Goal: Transaction & Acquisition: Purchase product/service

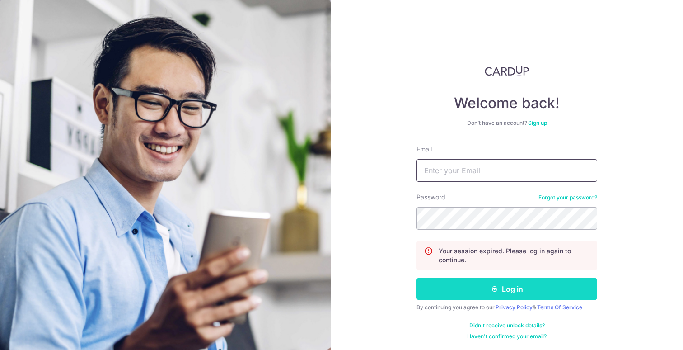
type input "[EMAIL_ADDRESS][DOMAIN_NAME]"
click at [505, 287] on button "Log in" at bounding box center [506, 288] width 181 height 23
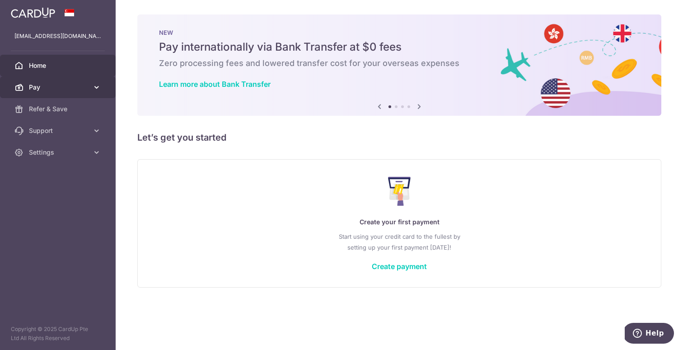
click at [81, 84] on span "Pay" at bounding box center [59, 87] width 60 height 9
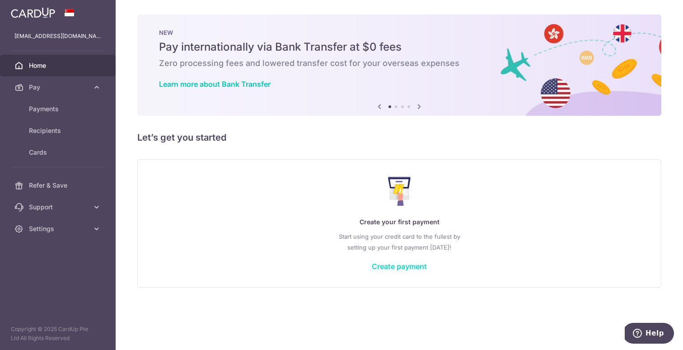
click at [401, 266] on link "Create payment" at bounding box center [399, 266] width 55 height 9
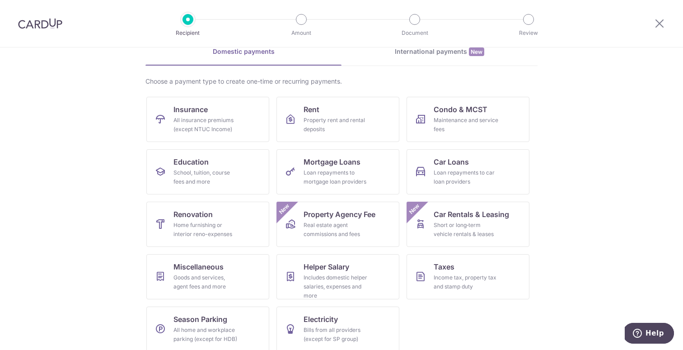
scroll to position [55, 0]
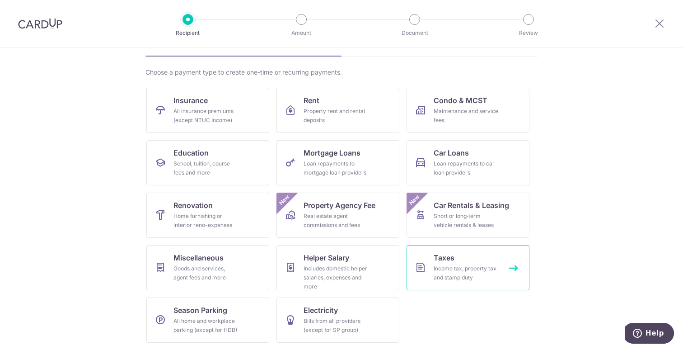
click at [445, 277] on div "Income tax, property tax and stamp duty" at bounding box center [466, 273] width 65 height 18
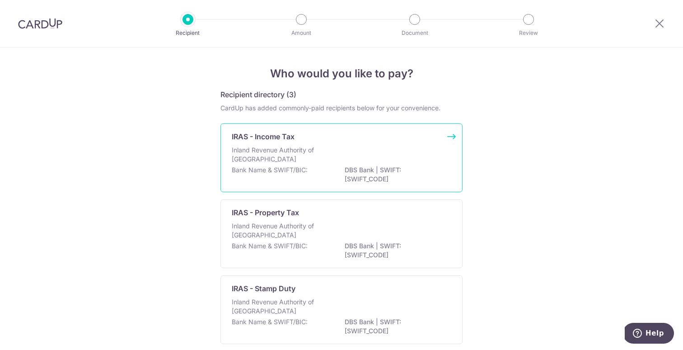
click at [309, 154] on p "Inland Revenue Authority of Singapore" at bounding box center [280, 154] width 96 height 18
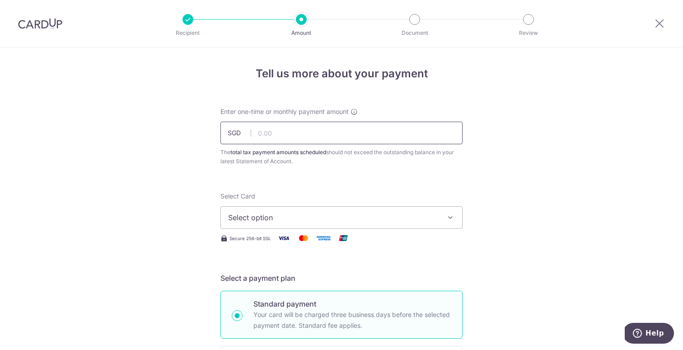
click at [290, 128] on input "text" at bounding box center [341, 132] width 242 height 23
type input "2,767.62"
click at [274, 219] on span "Select option" at bounding box center [333, 217] width 210 height 11
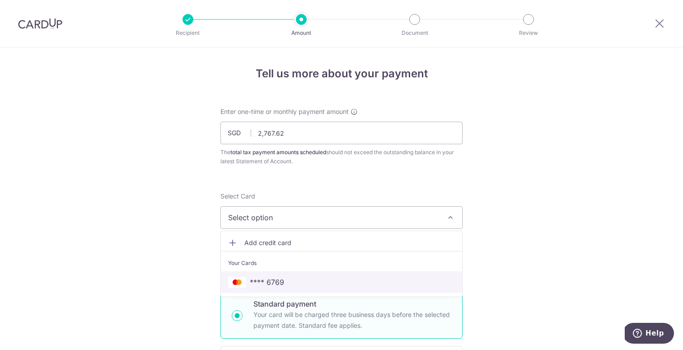
click at [275, 277] on span "**** 6769" at bounding box center [267, 281] width 34 height 11
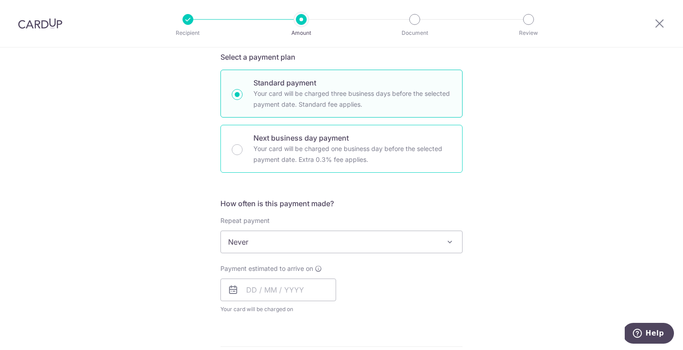
scroll to position [222, 0]
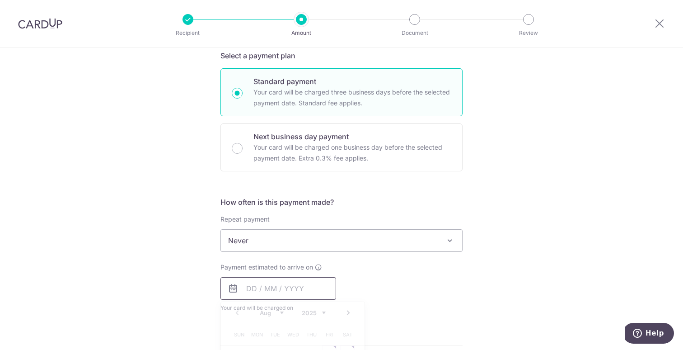
click at [254, 288] on input "text" at bounding box center [278, 288] width 116 height 23
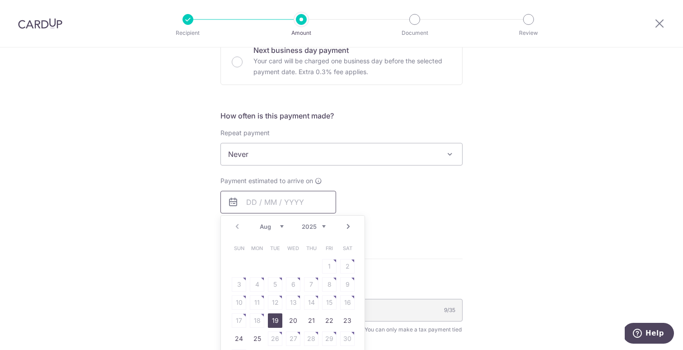
scroll to position [329, 0]
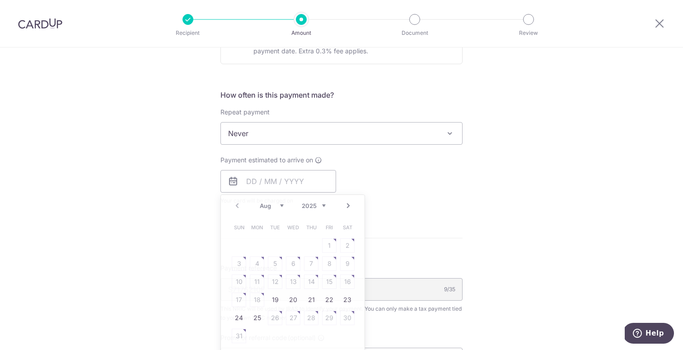
click at [143, 241] on div "Tell us more about your payment Enter one-time or monthly payment amount SGD 2,…" at bounding box center [341, 137] width 683 height 839
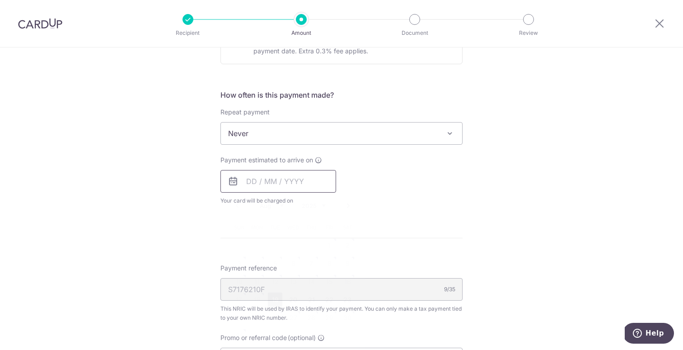
click at [295, 191] on input "text" at bounding box center [278, 181] width 116 height 23
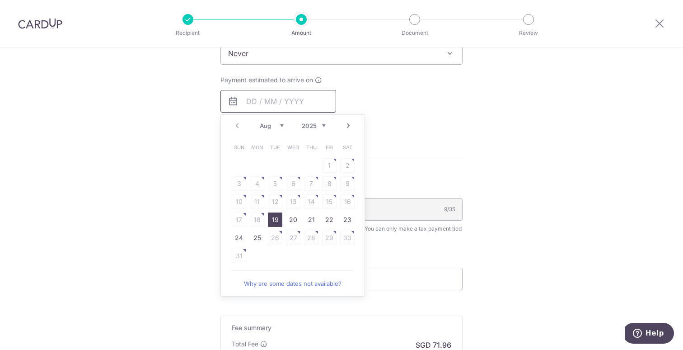
scroll to position [415, 0]
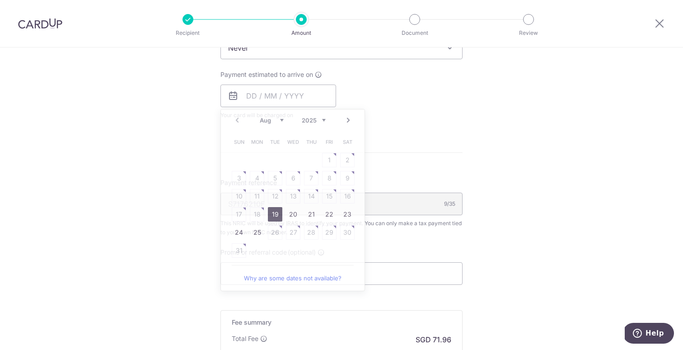
click at [364, 70] on div "Payment estimated to arrive on Prev Next Aug Sep Oct Nov Dec 2025 2026 Sun Mon …" at bounding box center [341, 95] width 253 height 50
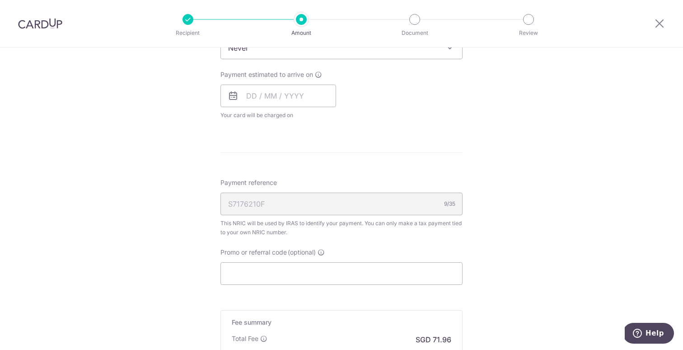
click at [449, 51] on span at bounding box center [449, 47] width 11 height 11
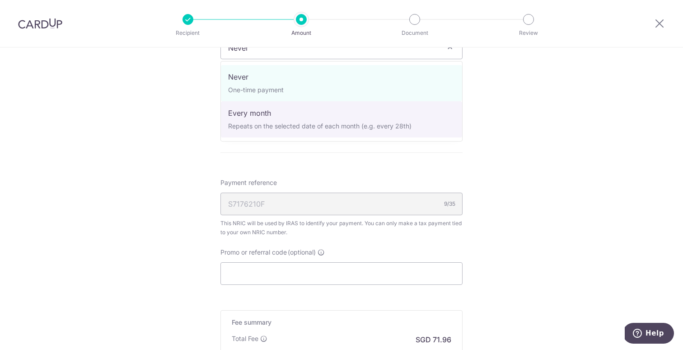
select select "3"
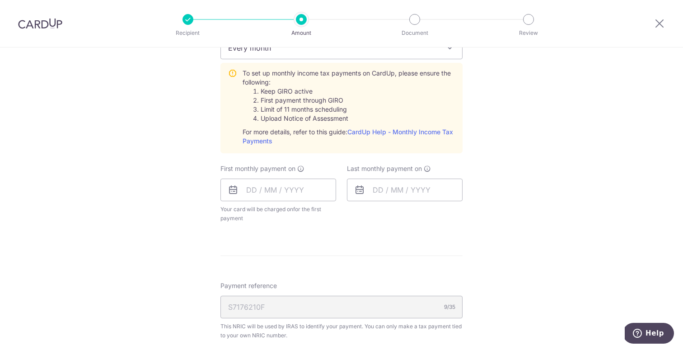
scroll to position [404, 0]
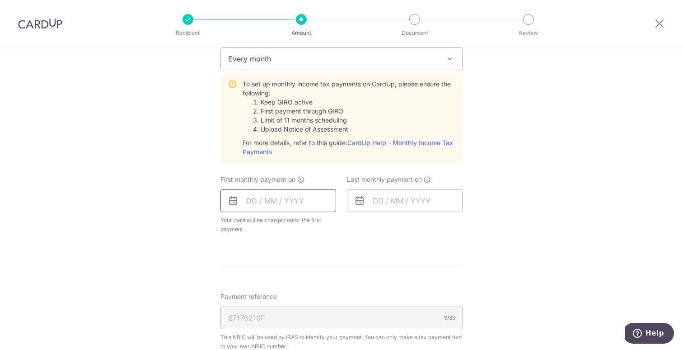
click at [289, 203] on input "text" at bounding box center [278, 200] width 116 height 23
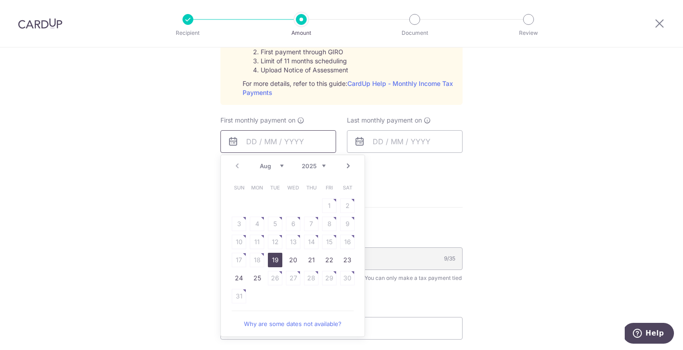
scroll to position [466, 0]
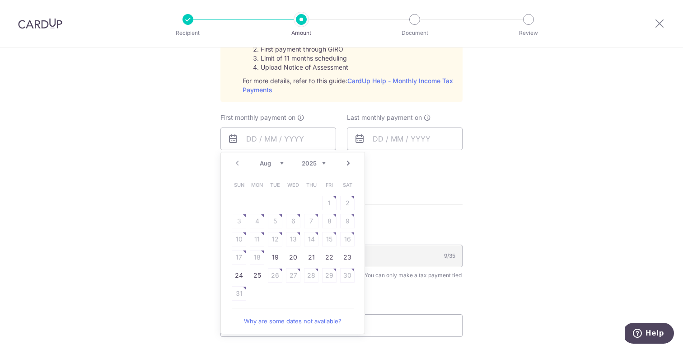
click at [281, 166] on select "Aug Sep Oct Nov Dec" at bounding box center [272, 162] width 24 height 7
click at [331, 224] on link "12" at bounding box center [329, 221] width 14 height 14
type input "[DATE]"
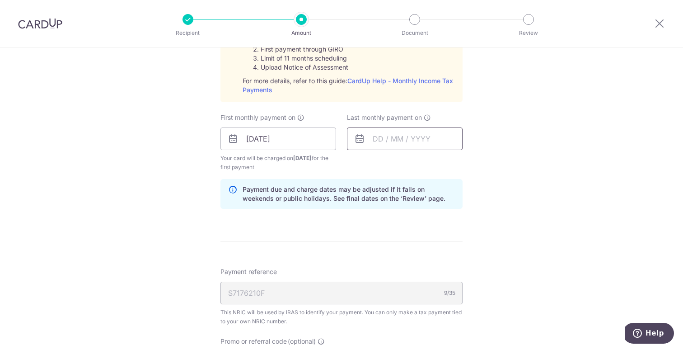
click at [388, 139] on input "text" at bounding box center [405, 138] width 116 height 23
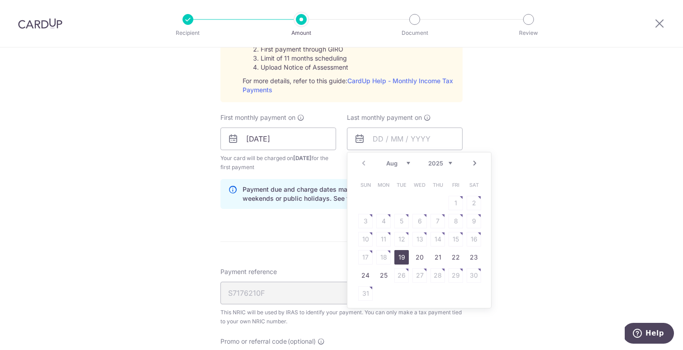
click at [451, 163] on select "2025 2026" at bounding box center [440, 162] width 24 height 7
click at [402, 160] on select "Jan Feb Mar Apr May Jun Jul Aug Sep" at bounding box center [398, 162] width 24 height 7
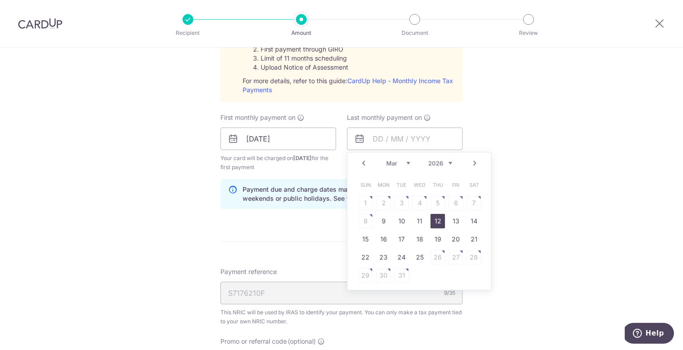
click at [436, 223] on link "12" at bounding box center [437, 221] width 14 height 14
type input "[DATE]"
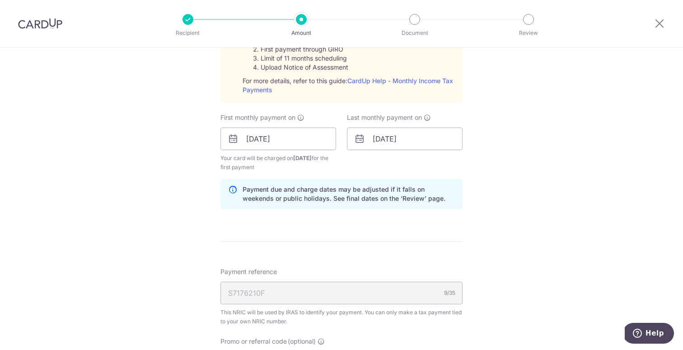
click at [466, 242] on div "Tell us more about your payment Enter one-time or monthly payment amount SGD 2,…" at bounding box center [341, 71] width 683 height 979
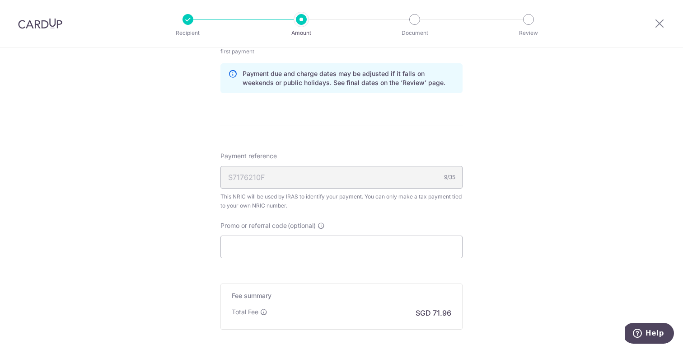
scroll to position [585, 0]
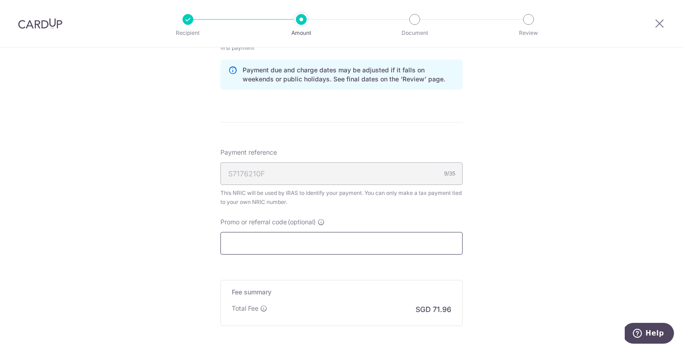
click at [327, 243] on input "Promo or referral code (optional)" at bounding box center [341, 243] width 242 height 23
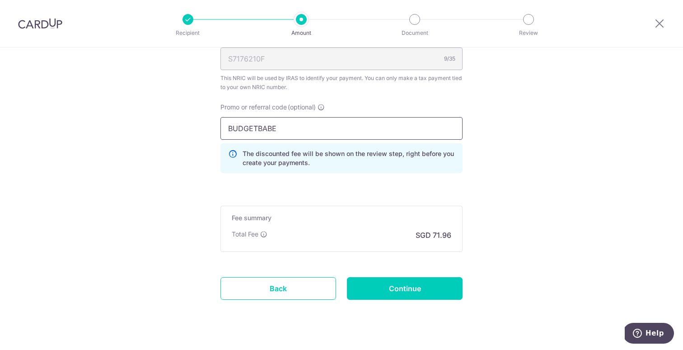
scroll to position [704, 0]
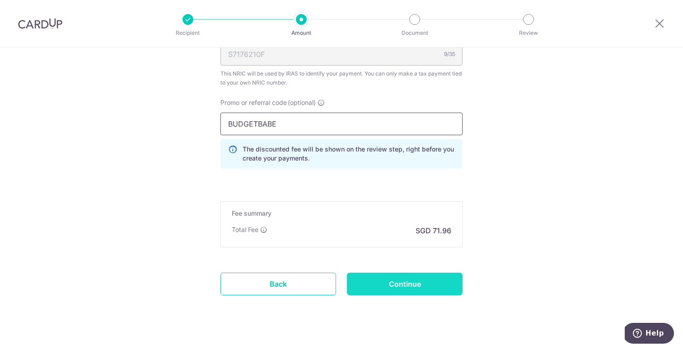
type input "BUDGETBABE"
click at [405, 280] on input "Continue" at bounding box center [405, 283] width 116 height 23
type input "Create Schedule"
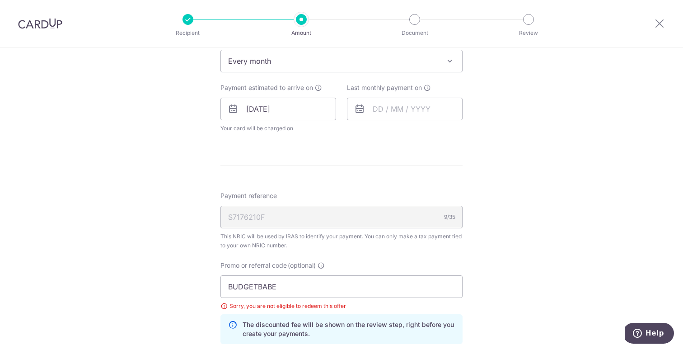
scroll to position [401, 0]
drag, startPoint x: 299, startPoint y: 287, endPoint x: 184, endPoint y: 277, distance: 115.2
click at [184, 277] on div "Tell us more about your payment Enter one-time or monthly payment amount SGD 2,…" at bounding box center [341, 93] width 683 height 892
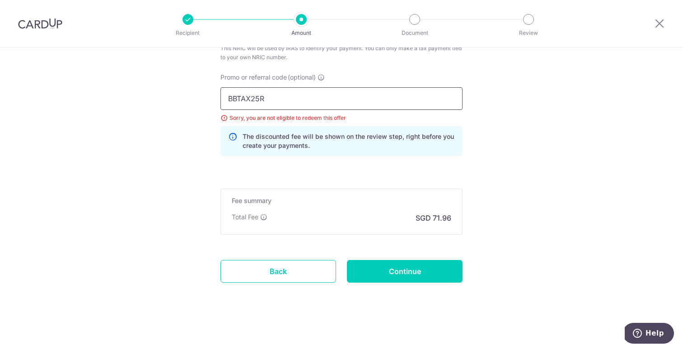
scroll to position [590, 0]
type input "BBTAX25R"
click at [387, 271] on input "Continue" at bounding box center [405, 270] width 116 height 23
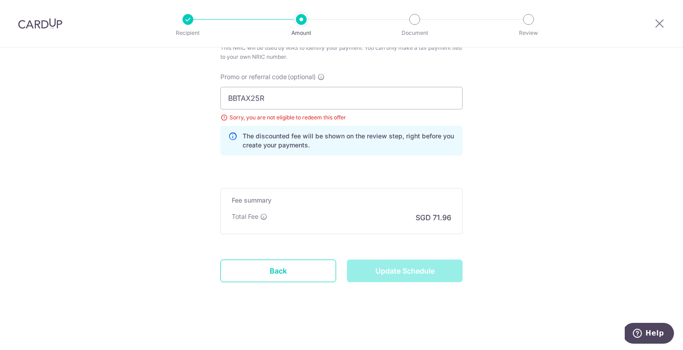
type input "Update Schedule"
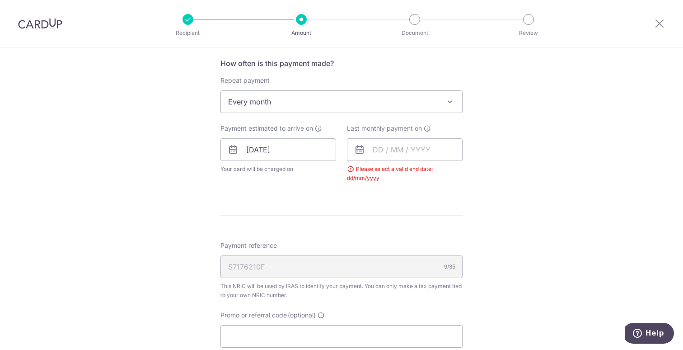
scroll to position [360, 0]
click at [384, 156] on input "text" at bounding box center [405, 150] width 116 height 23
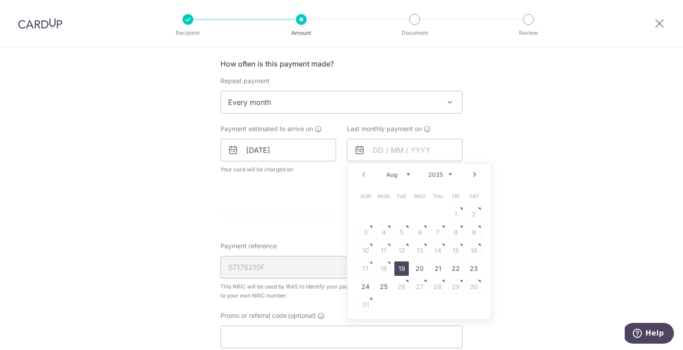
click at [404, 175] on select "Aug Sep Oct Nov Dec" at bounding box center [398, 174] width 24 height 7
click at [449, 172] on select "2025 2026" at bounding box center [440, 174] width 24 height 7
click at [400, 171] on select "Jan Feb Mar Apr May Jun Jul Aug Sep" at bounding box center [398, 174] width 24 height 7
click at [437, 235] on link "12" at bounding box center [437, 232] width 14 height 14
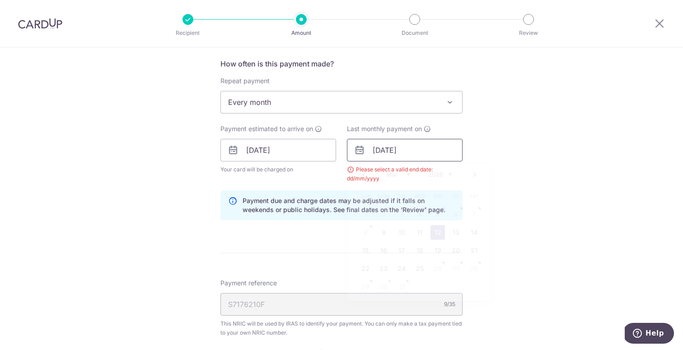
click at [406, 153] on input "[DATE]" at bounding box center [405, 150] width 116 height 23
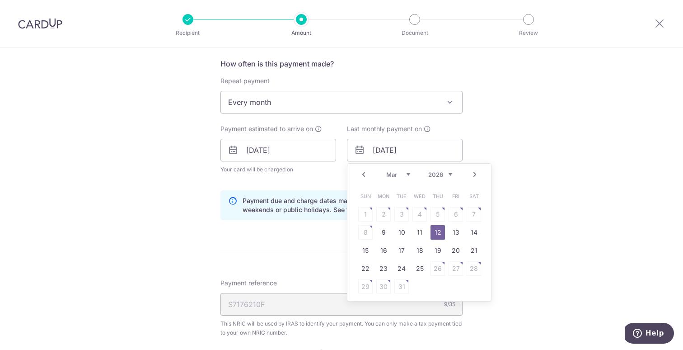
click at [450, 177] on select "2025 2026" at bounding box center [440, 174] width 24 height 7
click at [423, 231] on link "11" at bounding box center [419, 232] width 14 height 14
click at [428, 149] on input "11/03/2026" at bounding box center [405, 150] width 116 height 23
click at [437, 235] on link "12" at bounding box center [437, 232] width 14 height 14
type input "[DATE]"
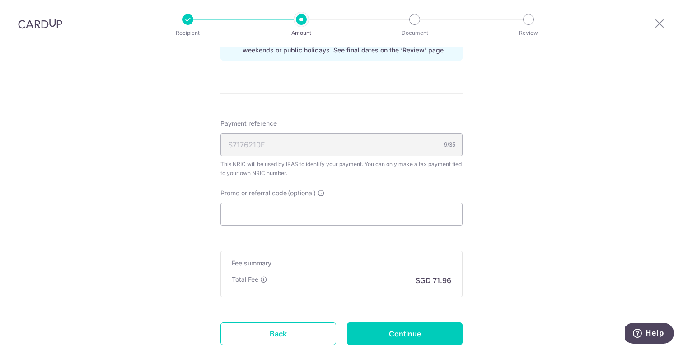
scroll to position [533, 0]
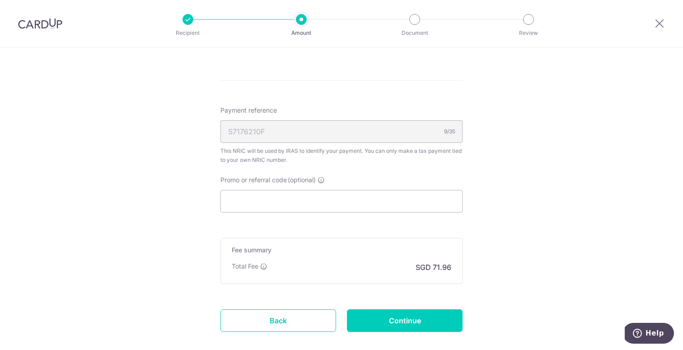
click at [405, 206] on input "Promo or referral code (optional)" at bounding box center [341, 201] width 242 height 23
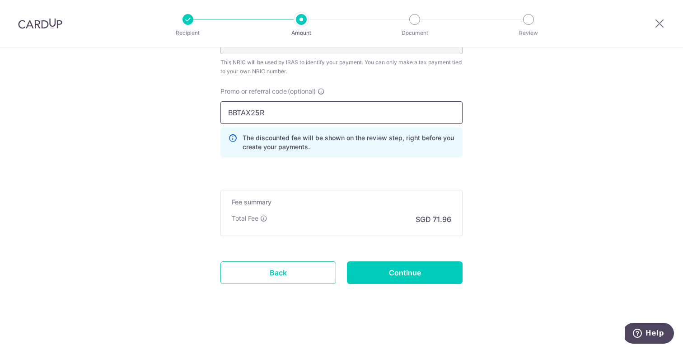
scroll to position [623, 0]
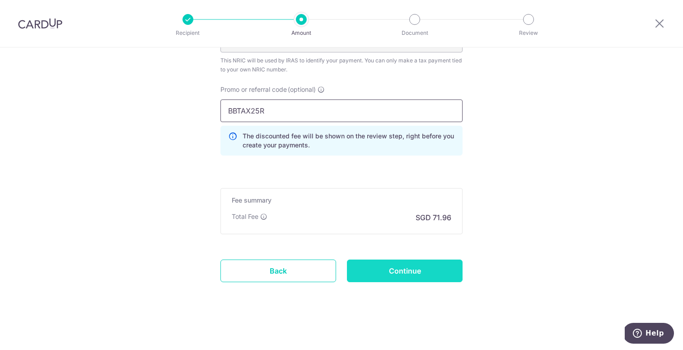
type input "BBTAX25R"
click at [405, 265] on input "Continue" at bounding box center [405, 270] width 116 height 23
type input "Update Schedule"
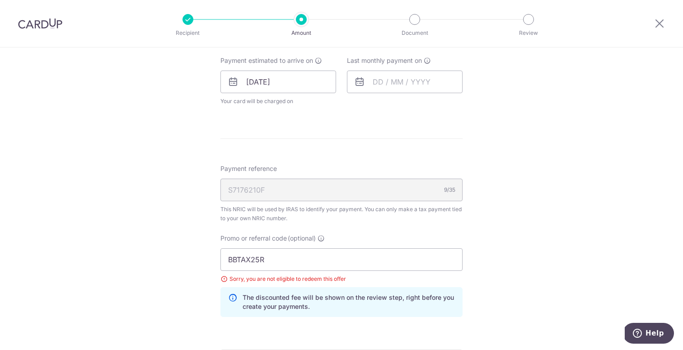
scroll to position [440, 0]
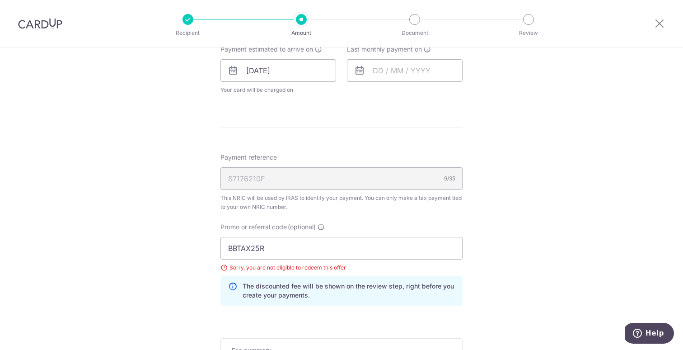
click at [500, 177] on div "Tell us more about your payment Enter one-time or monthly payment amount SGD 2,…" at bounding box center [341, 54] width 683 height 892
